Goal: Navigation & Orientation: Find specific page/section

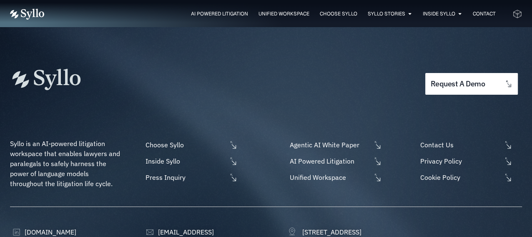
scroll to position [2605, 0]
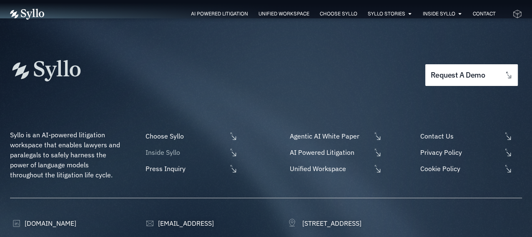
click at [163, 147] on span "Inside Syllo" at bounding box center [185, 152] width 83 height 10
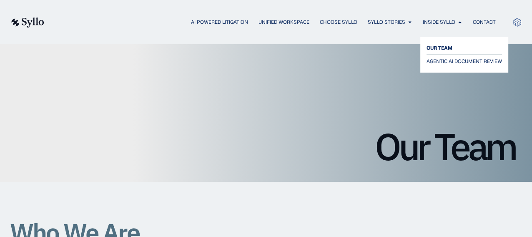
click at [442, 45] on span "OUR TEAM" at bounding box center [440, 48] width 26 height 10
